Goal: Task Accomplishment & Management: Manage account settings

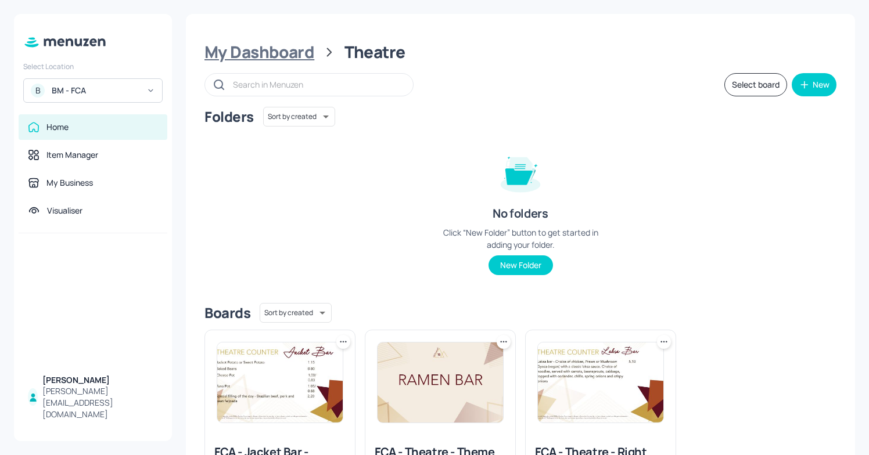
click at [236, 53] on div "My Dashboard" at bounding box center [259, 52] width 110 height 21
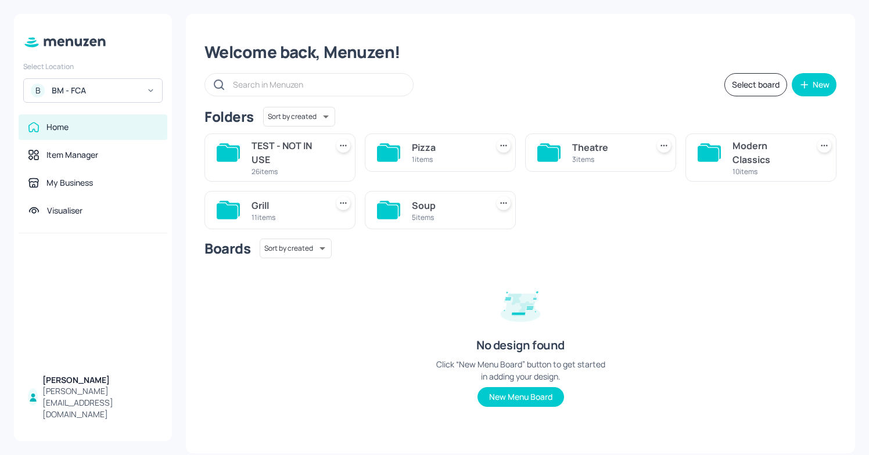
click at [619, 155] on div "3 items" at bounding box center [607, 160] width 71 height 10
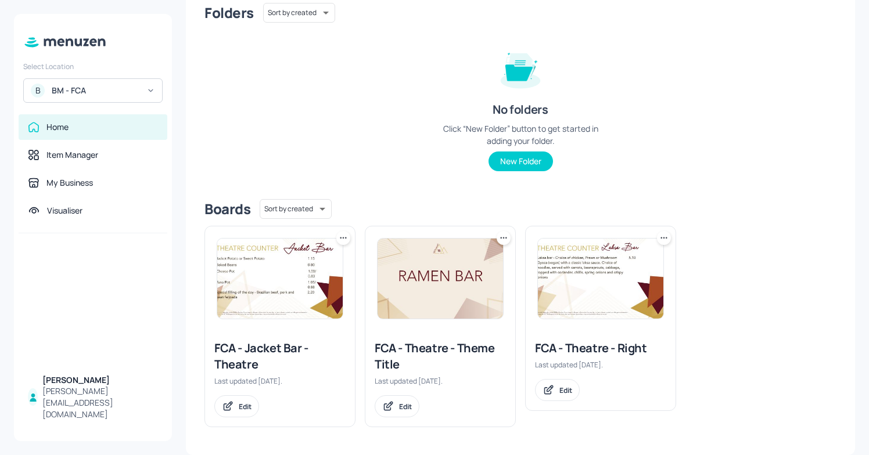
scroll to position [103, 0]
click at [546, 298] on img at bounding box center [600, 279] width 125 height 80
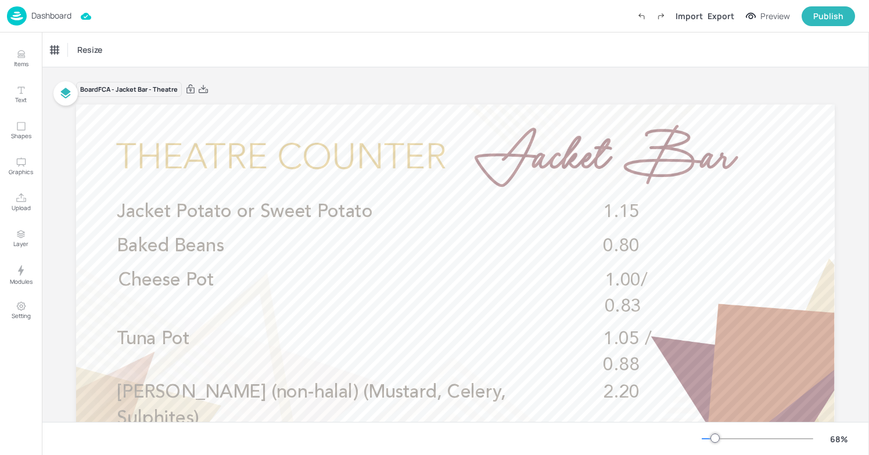
click at [21, 20] on img at bounding box center [17, 15] width 20 height 19
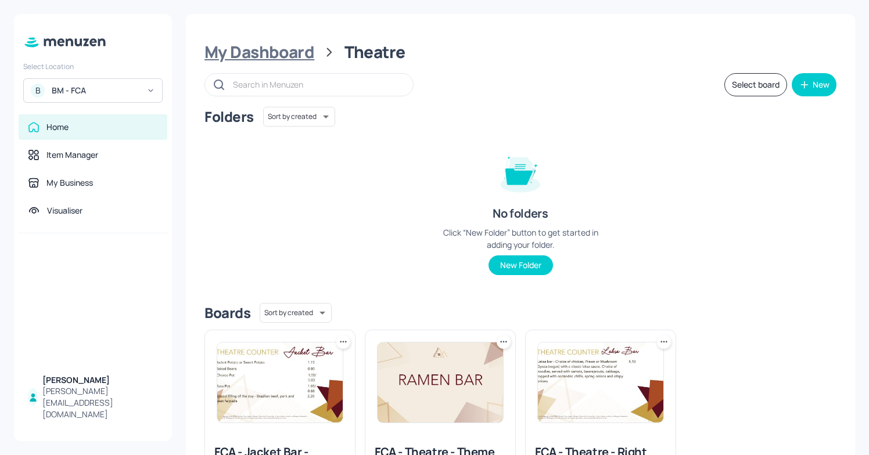
click at [276, 48] on div "My Dashboard" at bounding box center [259, 52] width 110 height 21
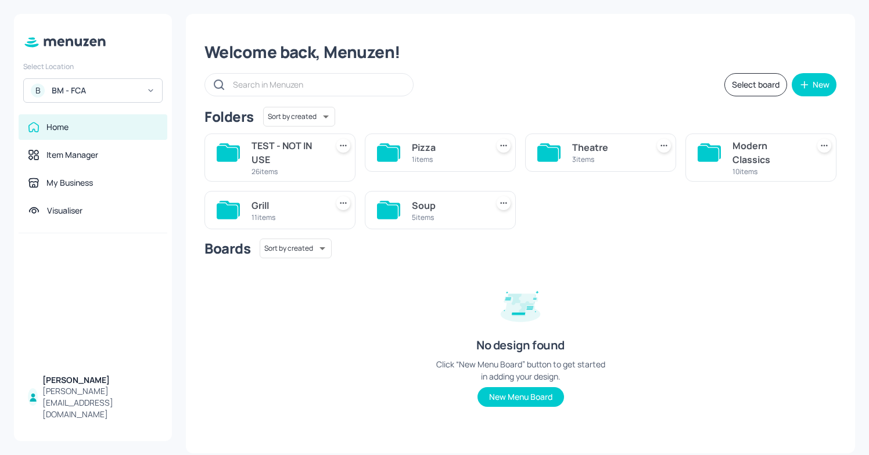
click at [270, 211] on div "Grill" at bounding box center [287, 206] width 71 height 14
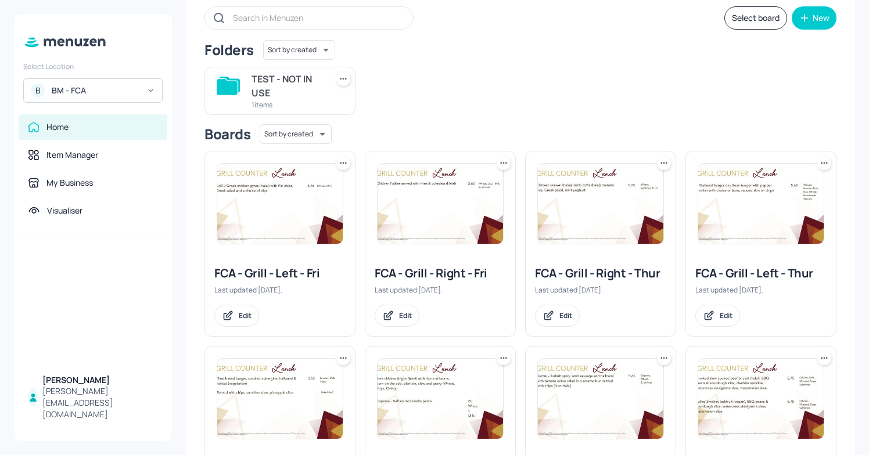
scroll to position [72, 0]
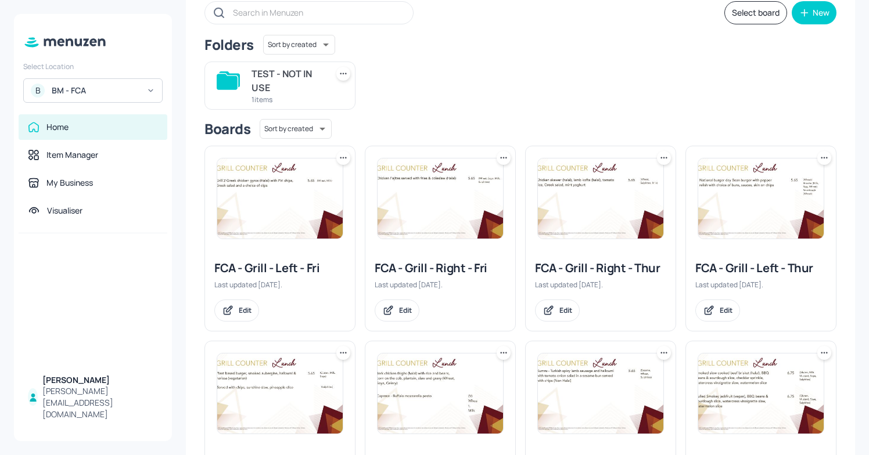
click at [755, 270] on div "FCA - Grill - Left - Thur" at bounding box center [760, 268] width 131 height 16
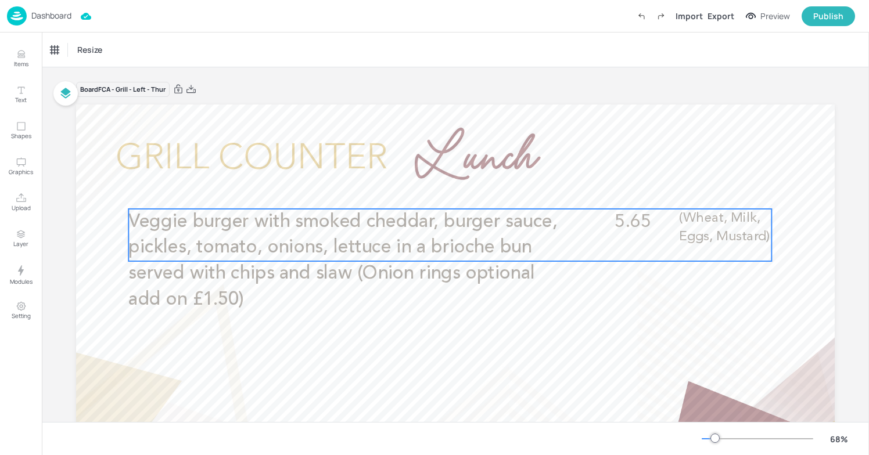
click at [385, 246] on span "Veggie burger with smoked cheddar, burger sauce, pickles, tomato, onions, lettu…" at bounding box center [342, 261] width 429 height 96
click at [442, 191] on icon "Edit Item" at bounding box center [442, 189] width 10 height 9
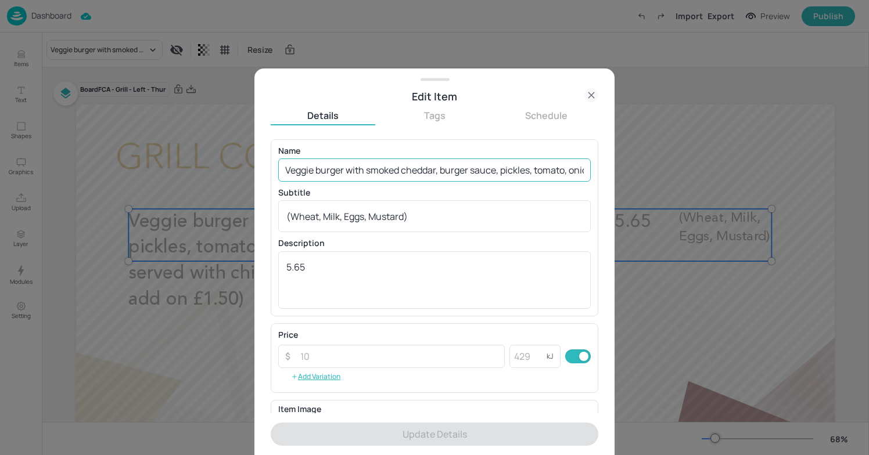
click at [349, 171] on input "Veggie burger with smoked cheddar, burger sauce, pickles, tomato, onions, lettu…" at bounding box center [434, 170] width 313 height 23
click at [166, 264] on div at bounding box center [434, 227] width 869 height 455
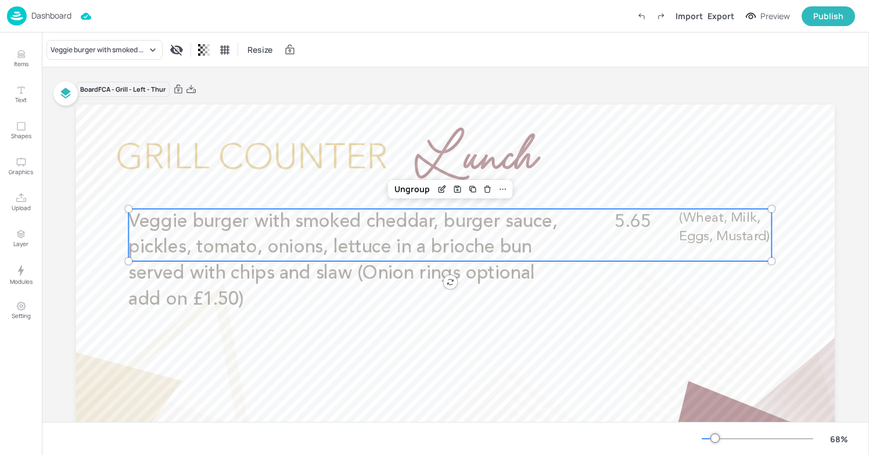
click at [316, 243] on span "Veggie burger with smoked cheddar, burger sauce, pickles, tomato, onions, lettu…" at bounding box center [342, 261] width 429 height 96
click at [439, 186] on icon "Edit Item" at bounding box center [442, 189] width 10 height 9
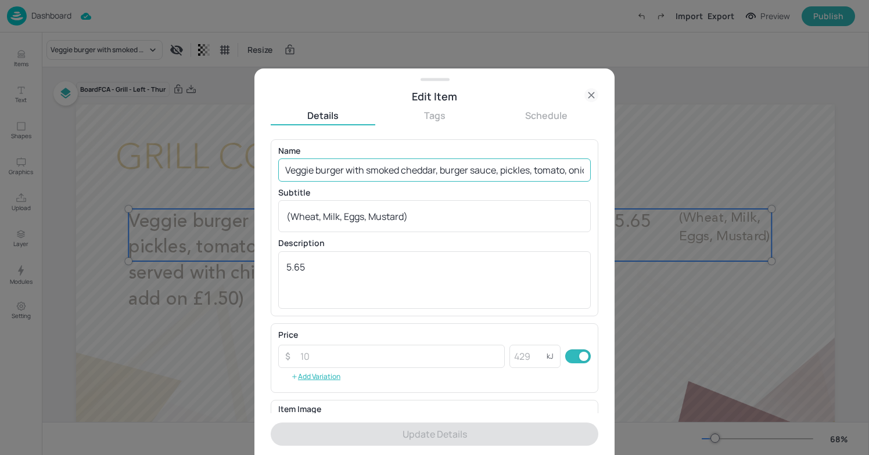
click at [476, 167] on input "Veggie burger with smoked cheddar, burger sauce, pickles, tomato, onions, lettu…" at bounding box center [434, 170] width 313 height 23
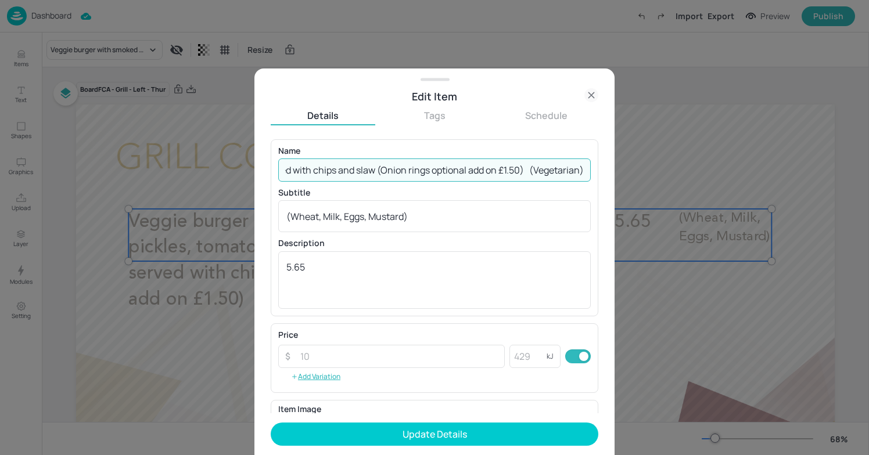
scroll to position [0, 450]
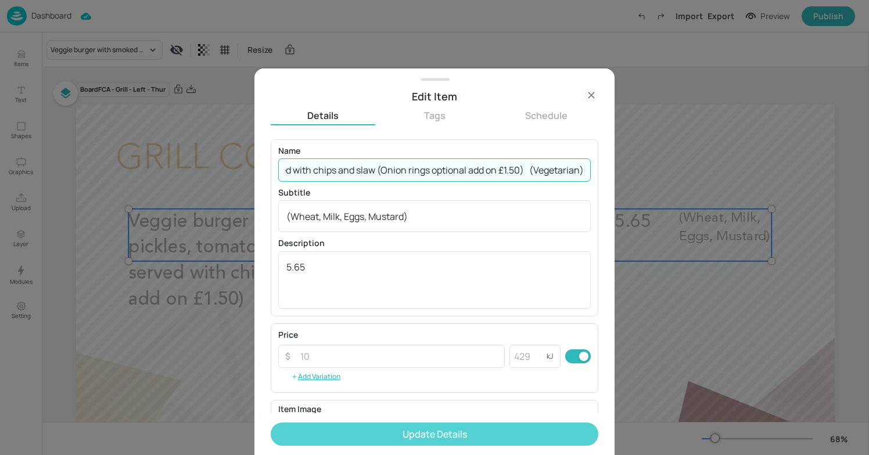
type input "Veggie burger with smoked cheddar, burger sauce, pickles, tomato, onions, lettu…"
click at [404, 436] on button "Update Details" at bounding box center [435, 434] width 328 height 23
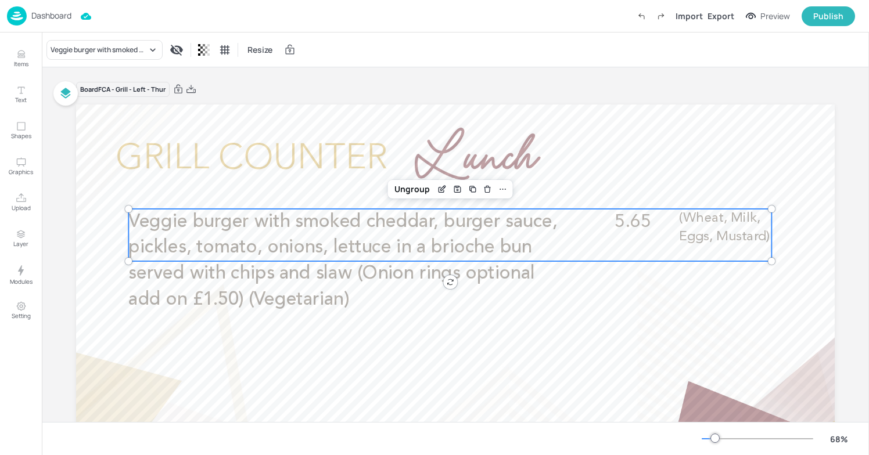
click at [371, 281] on span "Veggie burger with smoked cheddar, burger sauce, pickles, tomato, onions, lettu…" at bounding box center [342, 261] width 429 height 96
click at [442, 190] on icon "Edit Item" at bounding box center [441, 190] width 5 height 5
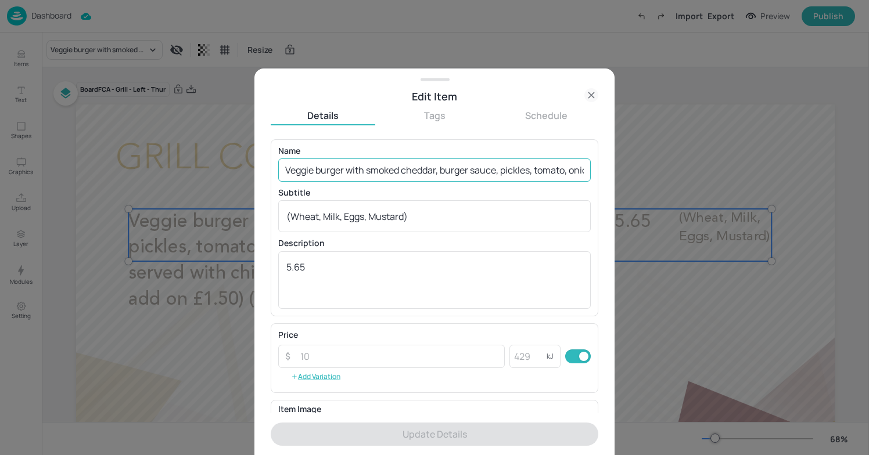
click at [513, 161] on input "Veggie burger with smoked cheddar, burger sauce, pickles, tomato, onions, lettu…" at bounding box center [434, 170] width 313 height 23
click at [482, 167] on input "Veggie burger with smoked cheddar, burger sauce, pickles, tomato, onions, lettu…" at bounding box center [434, 170] width 313 height 23
drag, startPoint x: 526, startPoint y: 171, endPoint x: 373, endPoint y: 166, distance: 152.9
click at [373, 166] on input "Veggie burger with smoked cheddar, burger sauce, pickles, tomato, onions, lettu…" at bounding box center [434, 170] width 313 height 23
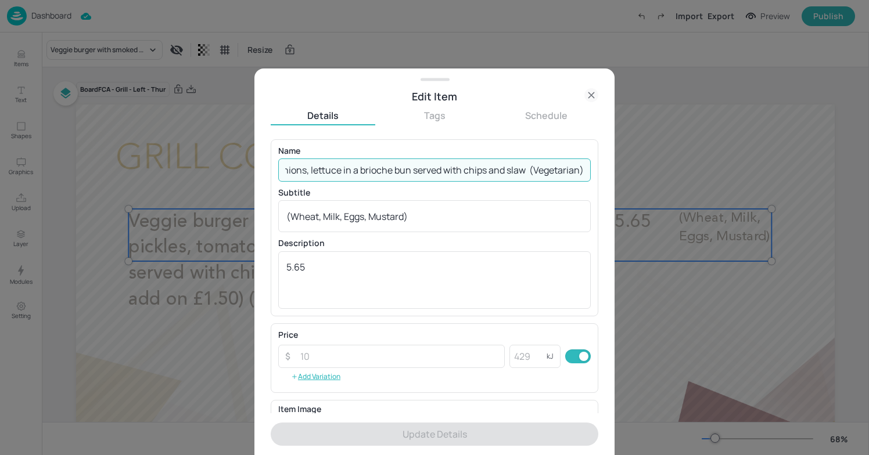
scroll to position [0, 298]
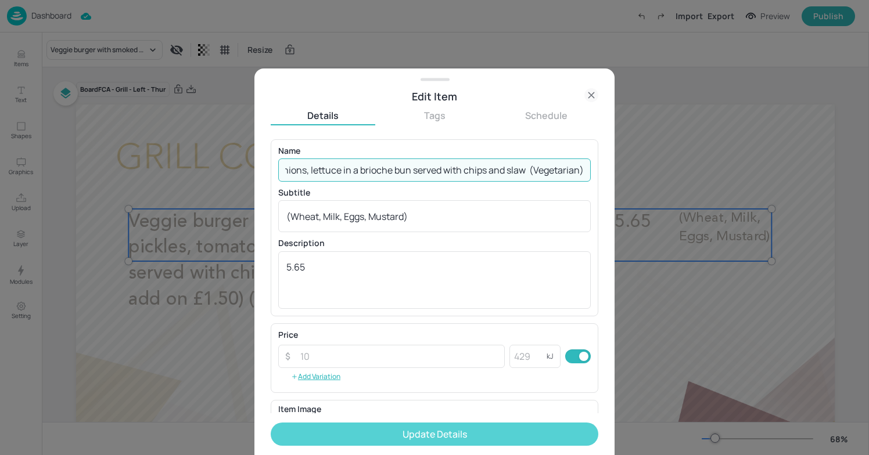
type input "Veggie burger with smoked cheddar, burger sauce, pickles, tomato, onions, lettu…"
click at [438, 443] on button "Update Details" at bounding box center [435, 434] width 328 height 23
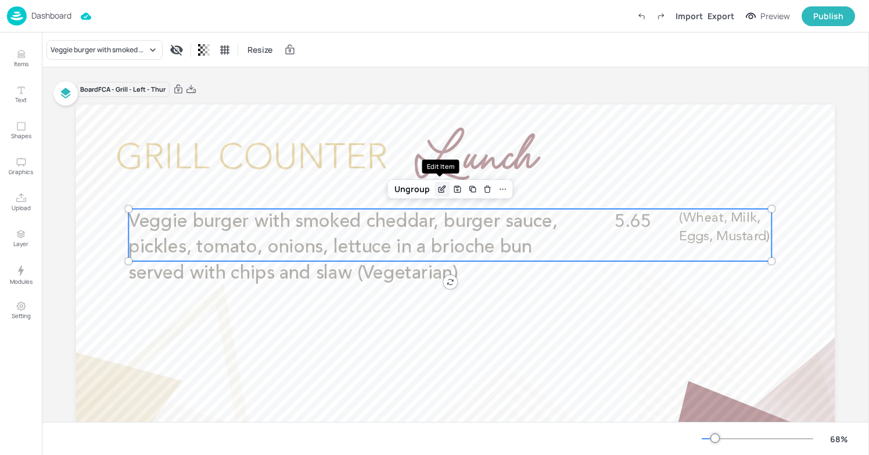
click at [441, 191] on icon "Edit Item" at bounding box center [443, 188] width 5 height 5
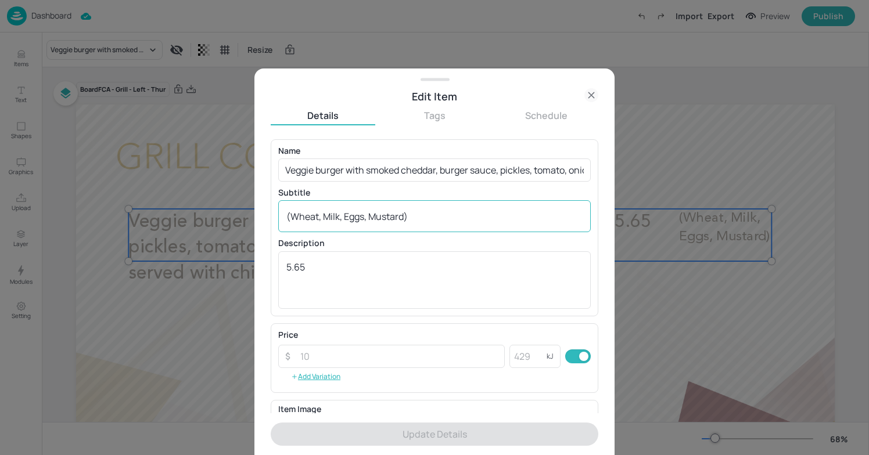
click at [424, 222] on textarea "(Wheat, Milk, Eggs, Mustard)" at bounding box center [434, 216] width 296 height 13
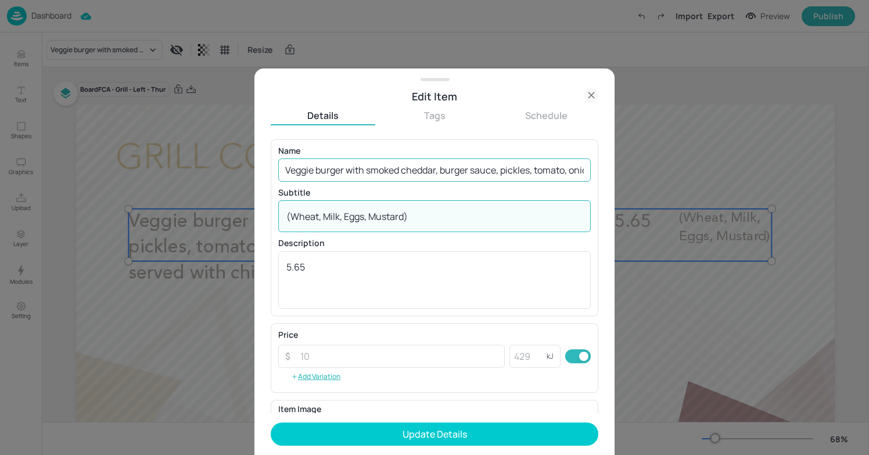
type textarea "(Wheat, Milk, Eggs, Mustard)"
click at [409, 171] on input "Veggie burger with smoked cheddar, burger sauce, pickles, tomato, onions, lettu…" at bounding box center [434, 170] width 313 height 23
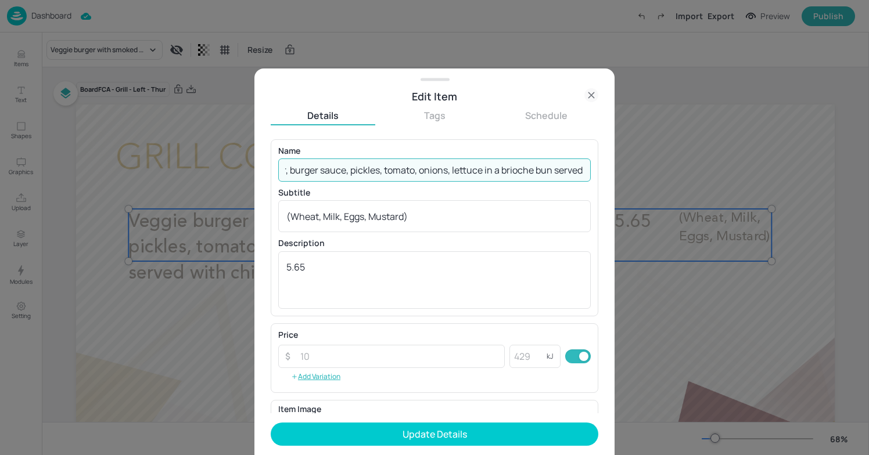
scroll to position [0, 297]
paste input "Vegan option available"
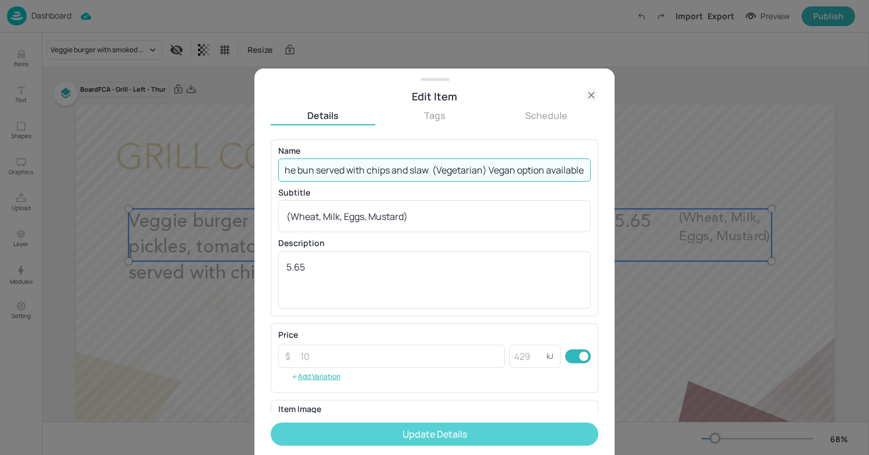
type input "Veggie burger with smoked cheddar, burger sauce, pickles, tomato, onions, lettu…"
click at [439, 429] on button "Update Details" at bounding box center [435, 434] width 328 height 23
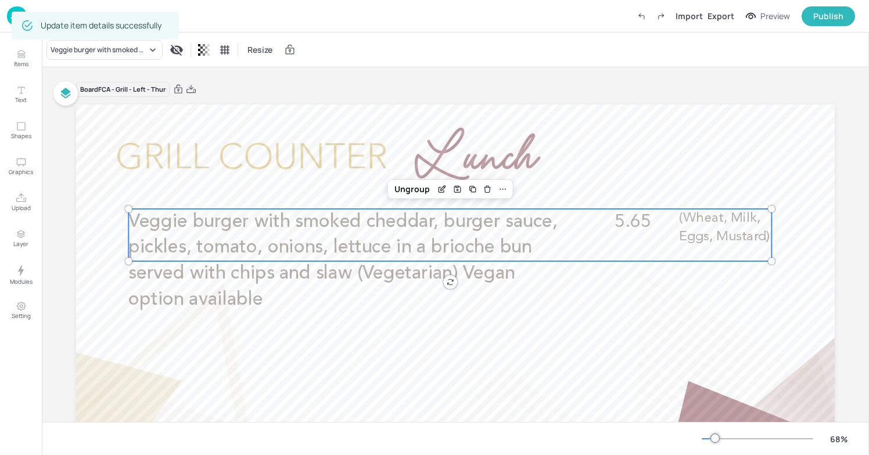
click at [9, 8] on img at bounding box center [17, 15] width 20 height 19
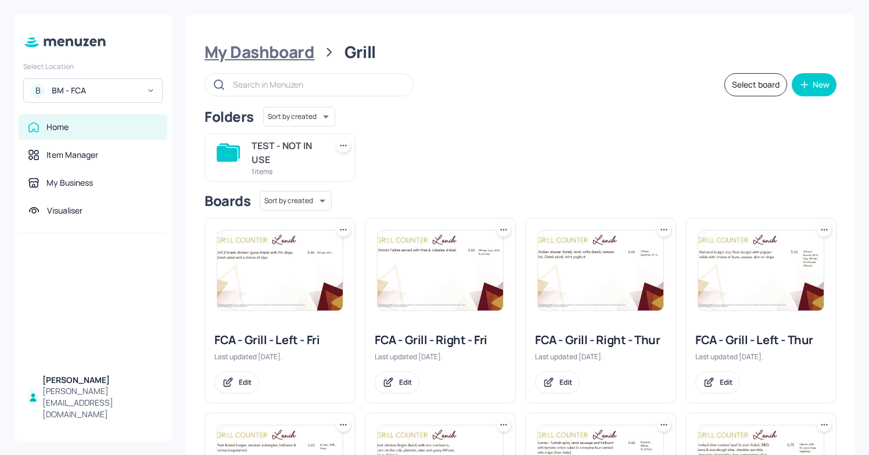
click at [247, 49] on div "My Dashboard" at bounding box center [259, 52] width 110 height 21
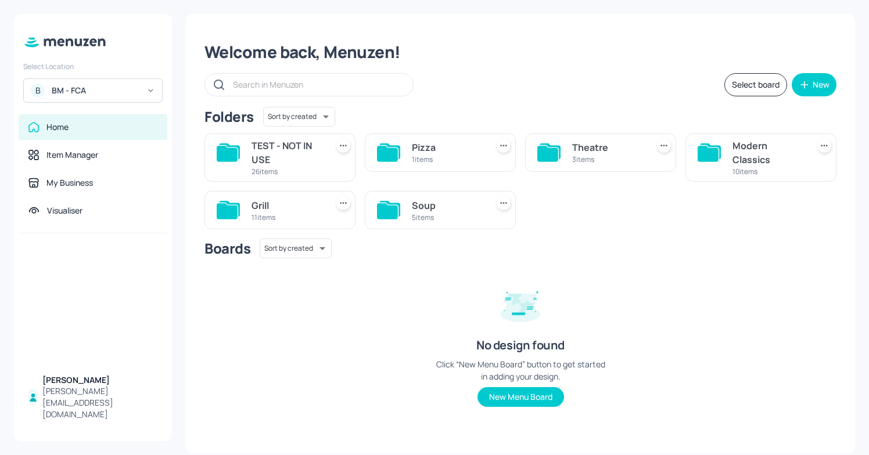
click at [591, 152] on div "Theatre" at bounding box center [607, 148] width 71 height 14
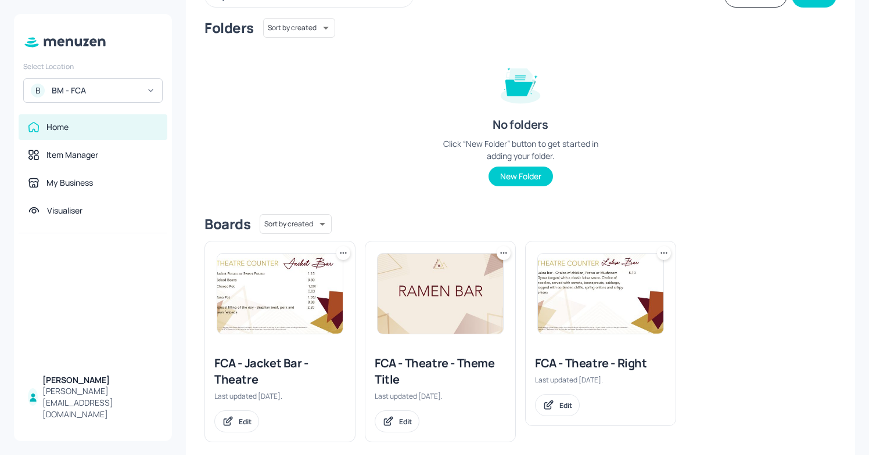
scroll to position [104, 0]
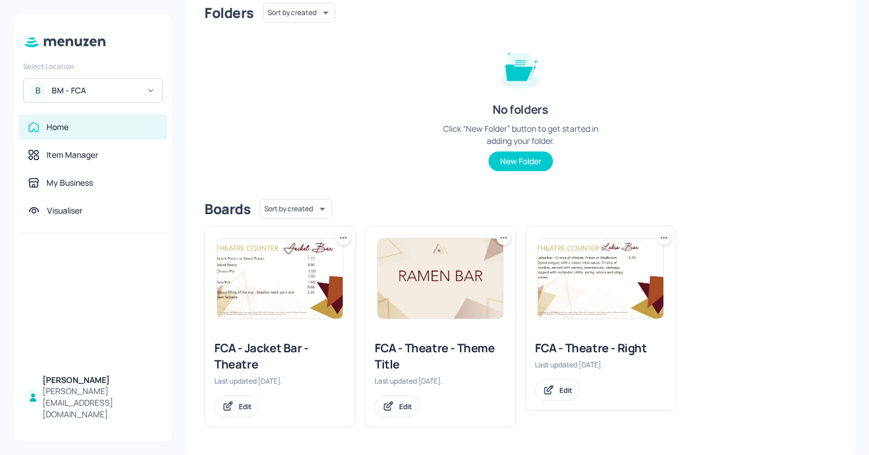
click at [586, 324] on div at bounding box center [601, 279] width 150 height 105
click at [588, 331] on div "FCA - Theatre - Right Last updated [DATE]. Edit" at bounding box center [601, 371] width 150 height 80
click at [555, 268] on img at bounding box center [600, 279] width 125 height 80
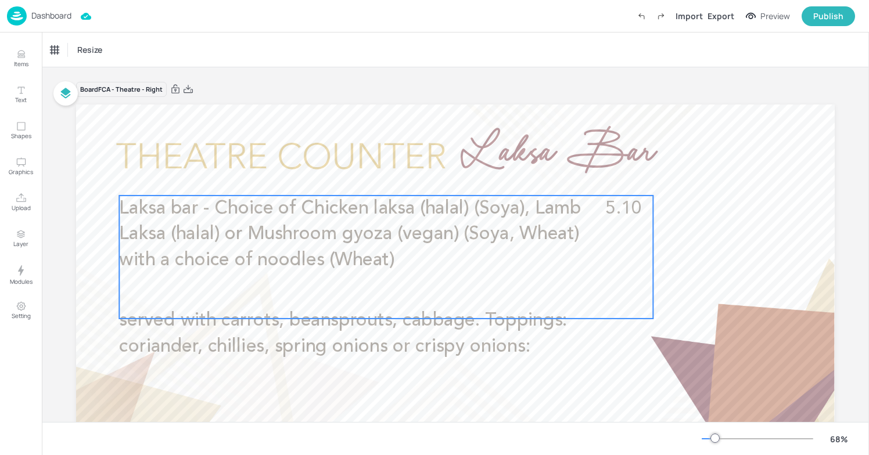
click at [572, 204] on span "Laksa bar - Choice of Chicken laksa (halal) (Soya), Lamb Laksa (halal) or Mushr…" at bounding box center [350, 234] width 462 height 70
click at [156, 246] on p "Laksa bar - Choice of Chicken laksa (halal) (Soya), Lamb Laksa (halal) or Mushr…" at bounding box center [359, 235] width 481 height 78
click at [196, 228] on span "Laksa bar - Choice of Chicken laksa (halal) (Soya), Lamb Laksa (halal) or Mushr…" at bounding box center [350, 234] width 462 height 70
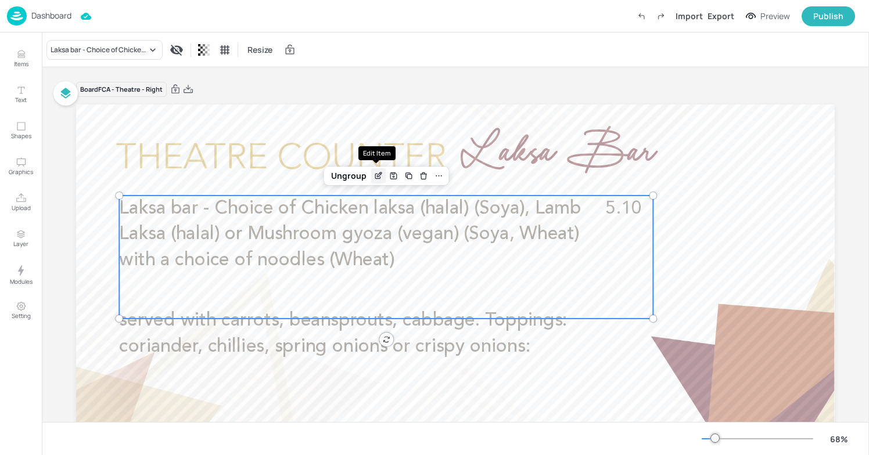
click at [383, 175] on div "Edit Item" at bounding box center [378, 175] width 15 height 15
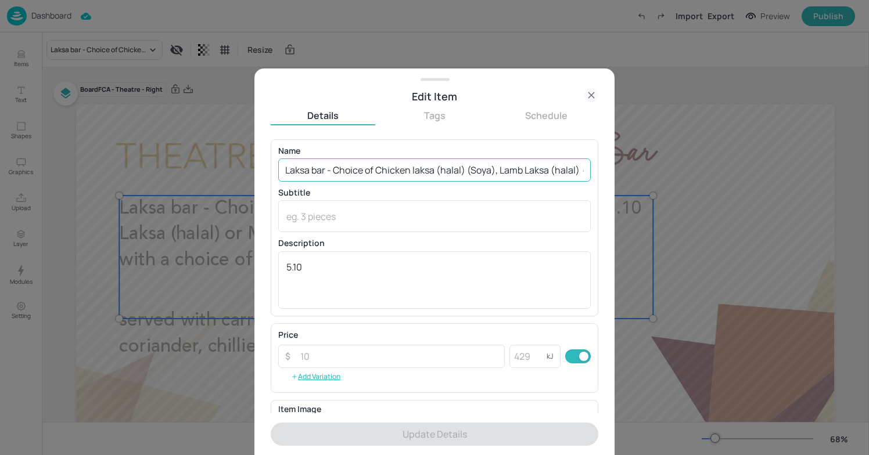
click at [455, 172] on input "Laksa bar - Choice of Chicken laksa (halal) (Soya), Lamb Laksa (halal) or Mushr…" at bounding box center [434, 170] width 313 height 23
drag, startPoint x: 500, startPoint y: 171, endPoint x: 509, endPoint y: 173, distance: 9.4
click at [509, 173] on input "Laksa bar - Choice of Chicken laksa (halal) (Soya), Lamb Laksa (halal) or Mushr…" at bounding box center [434, 170] width 313 height 23
click at [505, 170] on input "Laksa bar - Choice of Chicken laksa (halal) (Soya), Lamb Laksa (halal) or Mushr…" at bounding box center [434, 170] width 313 height 23
click at [525, 170] on input "Laksa bar - Choice of Chicken laksa (halal) (Soya), Lamb Laksa (halal) or Mushr…" at bounding box center [434, 170] width 313 height 23
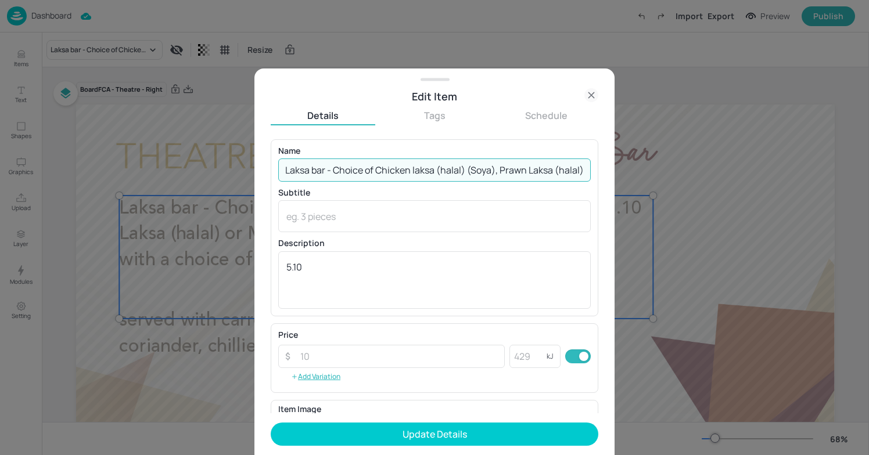
click at [576, 171] on input "Laksa bar - Choice of Chicken laksa (halal) (Soya), Prawn Laksa (halal) or Mush…" at bounding box center [434, 170] width 313 height 23
click at [579, 170] on input "Laksa bar - Choice of Chicken laksa (halal) (Soya), Prawn Laksa (halal) or Mush…" at bounding box center [434, 170] width 313 height 23
click at [531, 173] on input "Laksa bar - Choice of Chicken laksa (halal) (Soya), Prawn Laksa ( crustacean)) …" at bounding box center [434, 170] width 313 height 23
click at [527, 170] on input "Laksa bar - Choice of Chicken laksa (halal) (Soya), Prawn Laksa ( Crustacean)) …" at bounding box center [434, 170] width 313 height 23
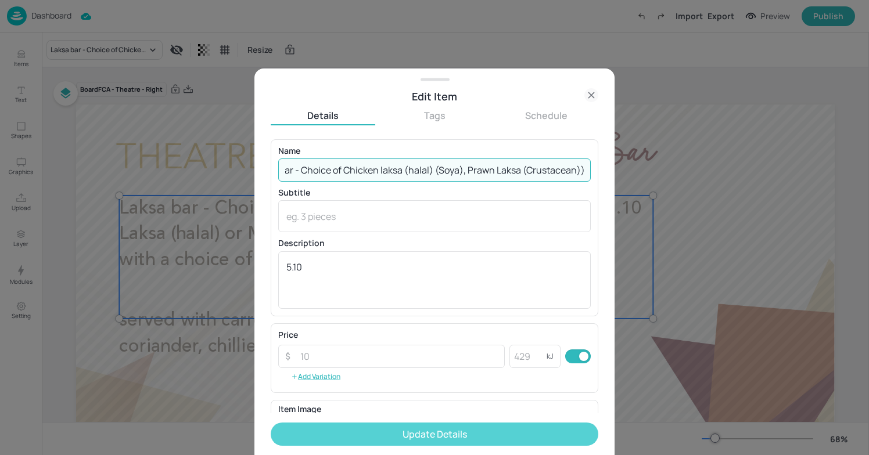
type input "Laksa bar - Choice of Chicken laksa (halal) (Soya), Prawn Laksa (Crustacean)) o…"
click at [412, 437] on button "Update Details" at bounding box center [435, 434] width 328 height 23
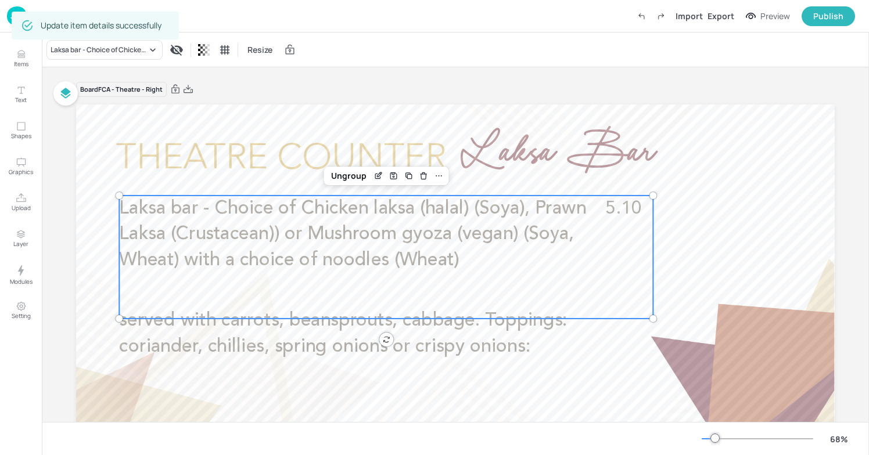
click at [261, 228] on span "Laksa bar - Choice of Chicken laksa (halal) (Soya), Prawn Laksa (Crustacean)) o…" at bounding box center [352, 234] width 467 height 70
click at [378, 173] on icon "Edit Item" at bounding box center [379, 175] width 10 height 9
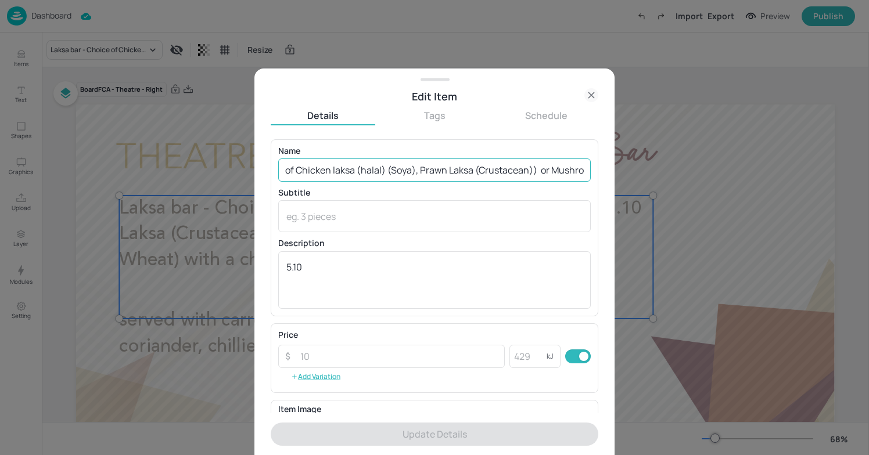
scroll to position [0, 87]
click at [528, 170] on input "Laksa bar - Choice of Chicken laksa (halal) (Soya), Prawn Laksa (Crustacean)) o…" at bounding box center [434, 170] width 313 height 23
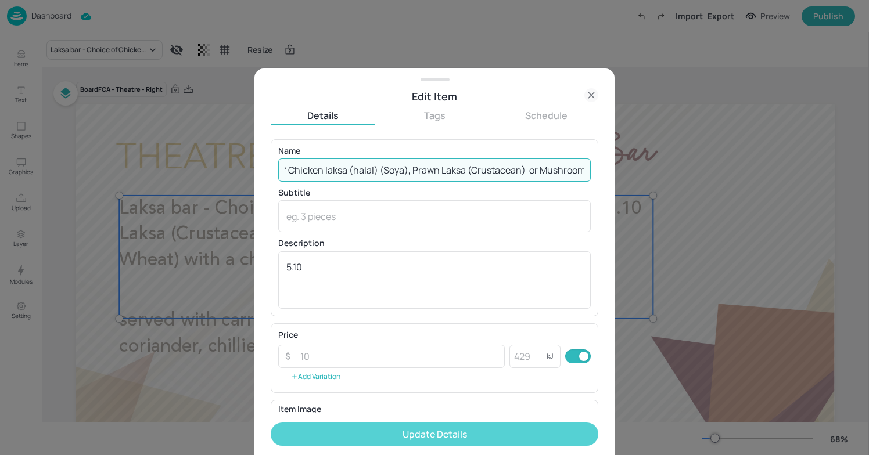
type input "Laksa bar - Choice of Chicken laksa (halal) (Soya), Prawn Laksa (Crustacean) or…"
click at [514, 436] on button "Update Details" at bounding box center [435, 434] width 328 height 23
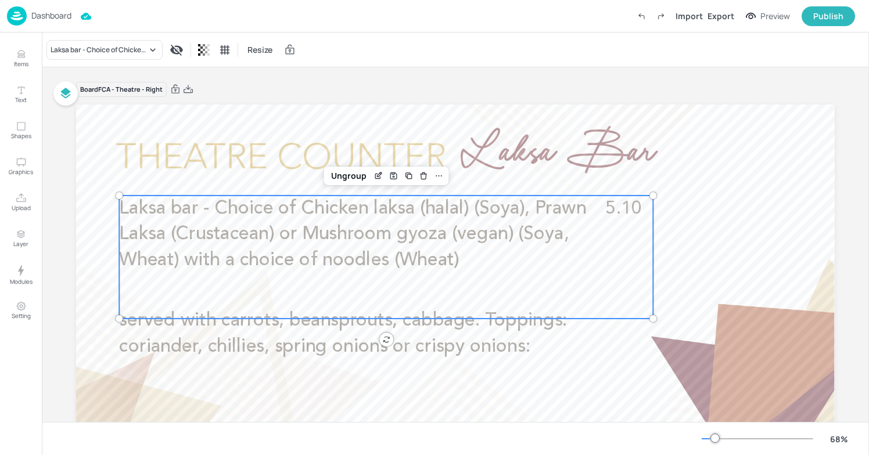
click at [234, 267] on span "Laksa bar - Choice of Chicken laksa (halal) (Soya), Prawn Laksa (Crustacean) or…" at bounding box center [352, 234] width 467 height 70
click at [47, 18] on p "Dashboard" at bounding box center [51, 16] width 40 height 8
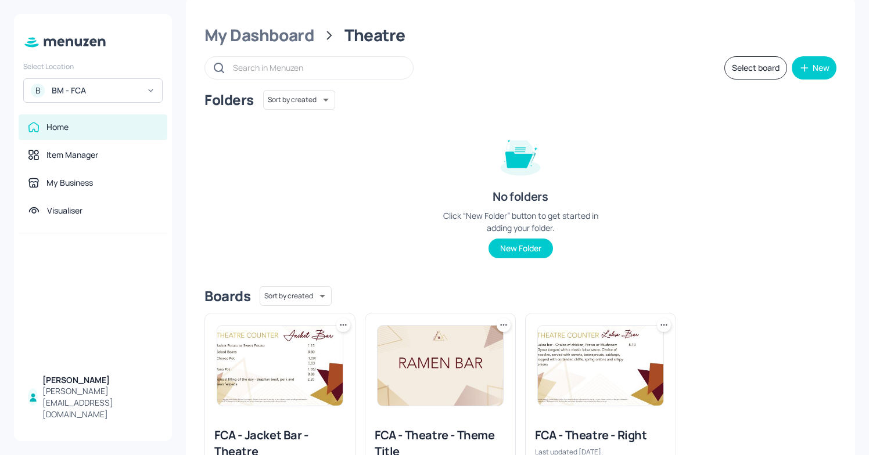
scroll to position [24, 0]
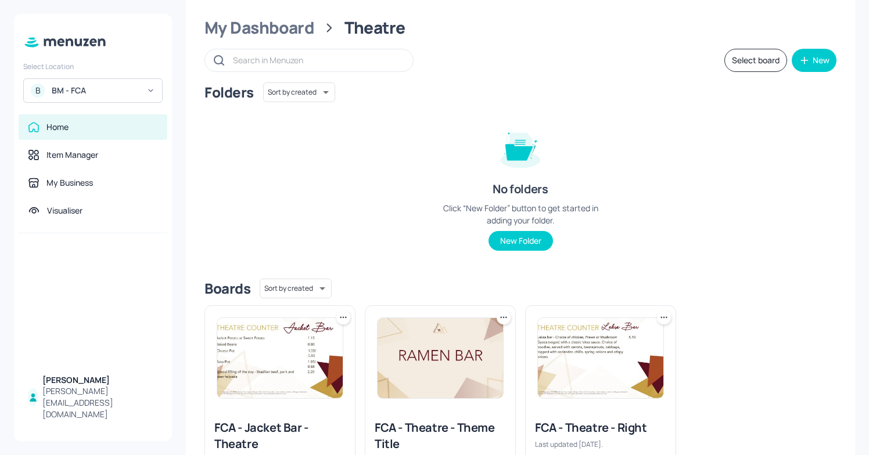
click at [117, 93] on div "BM - FCA" at bounding box center [96, 91] width 88 height 12
